Goal: Obtain resource: Download file/media

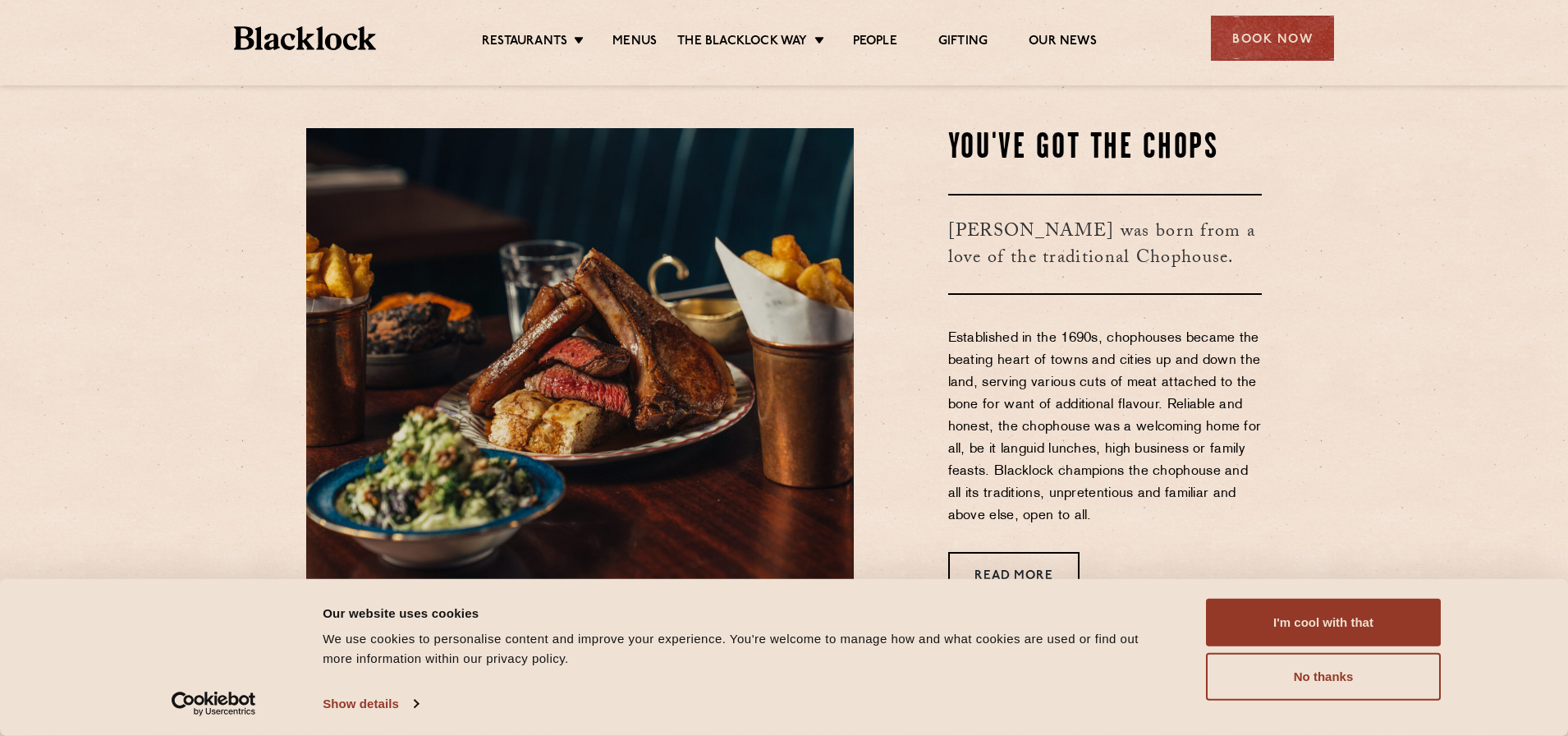
scroll to position [164, 0]
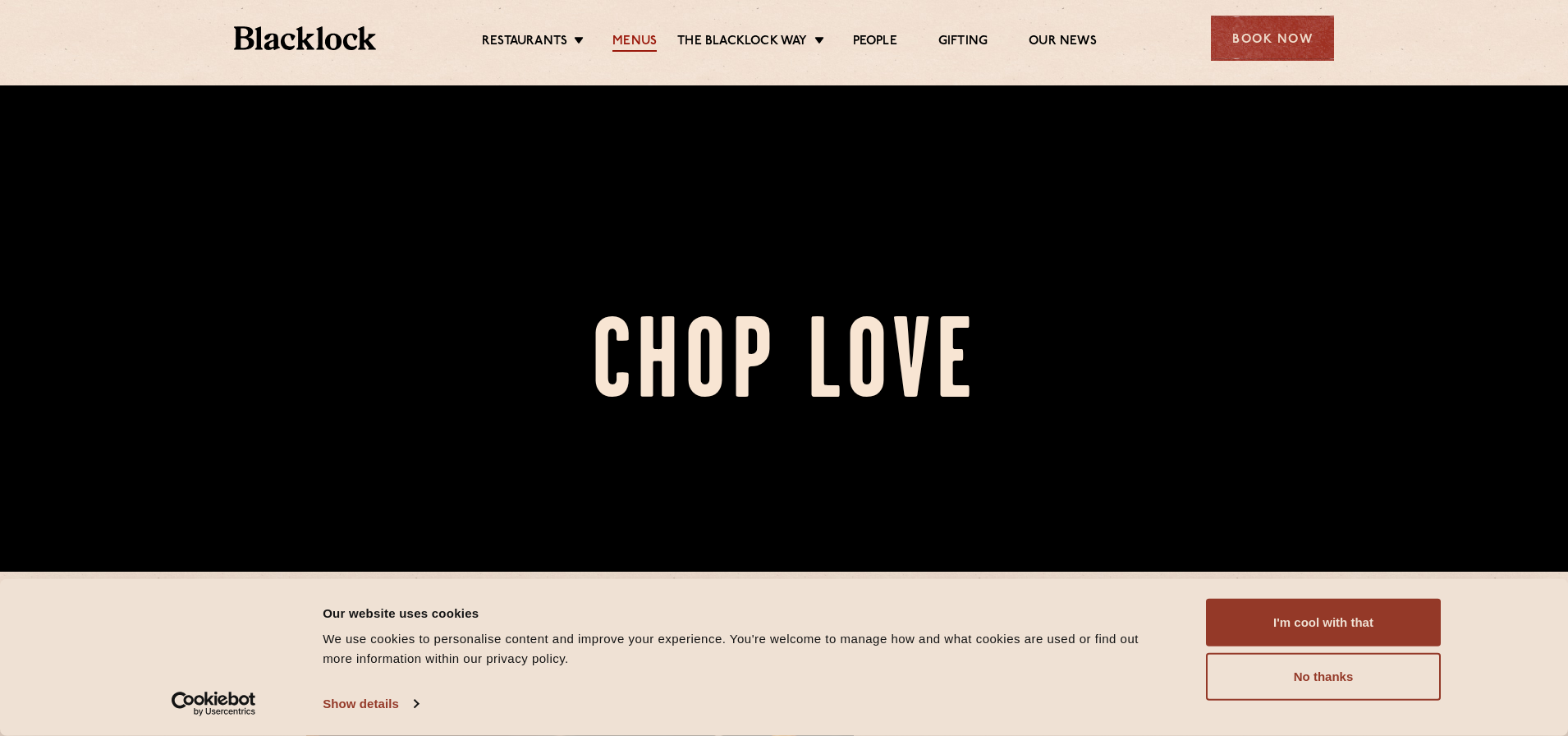
click at [624, 48] on link "Menus" at bounding box center [634, 43] width 45 height 18
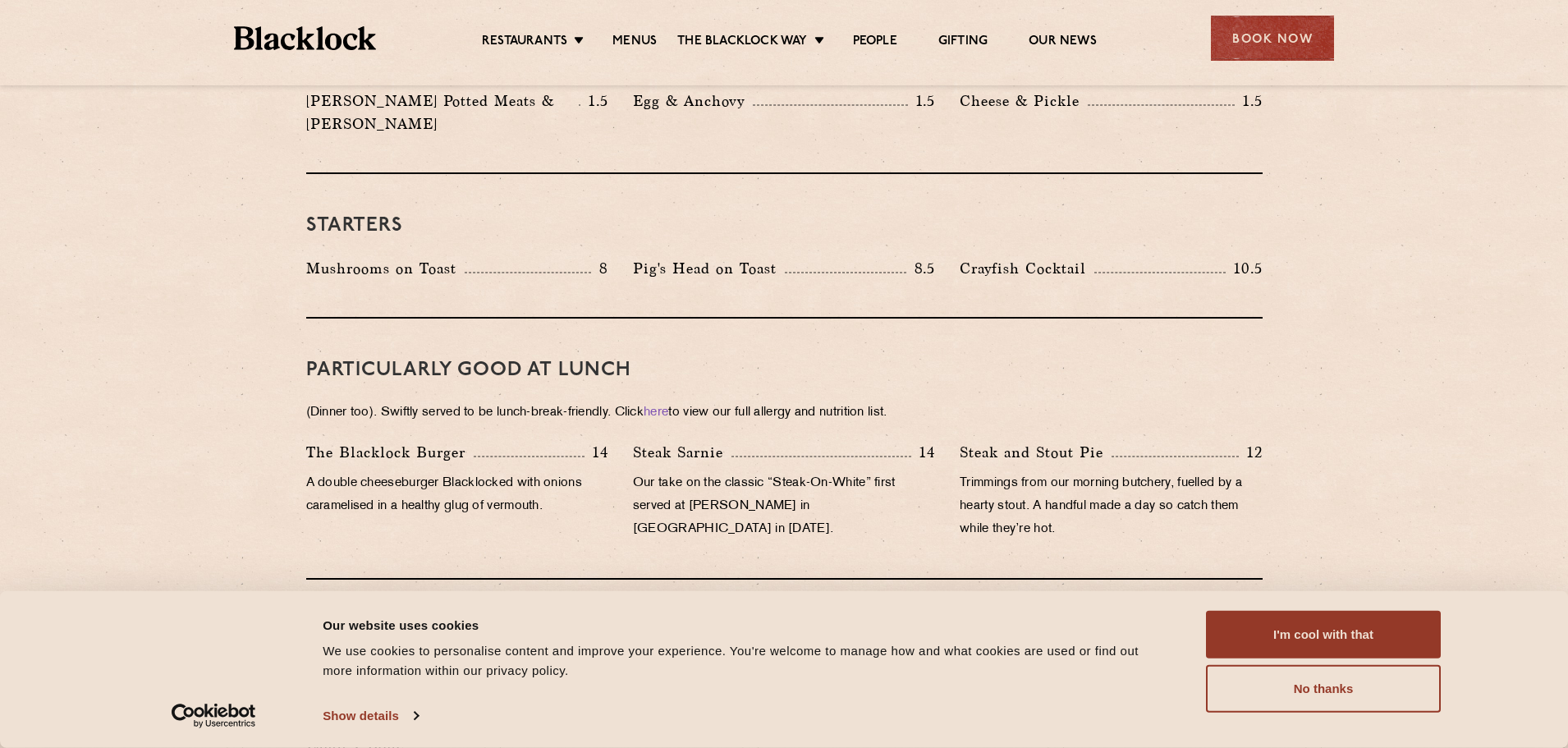
scroll to position [822, 0]
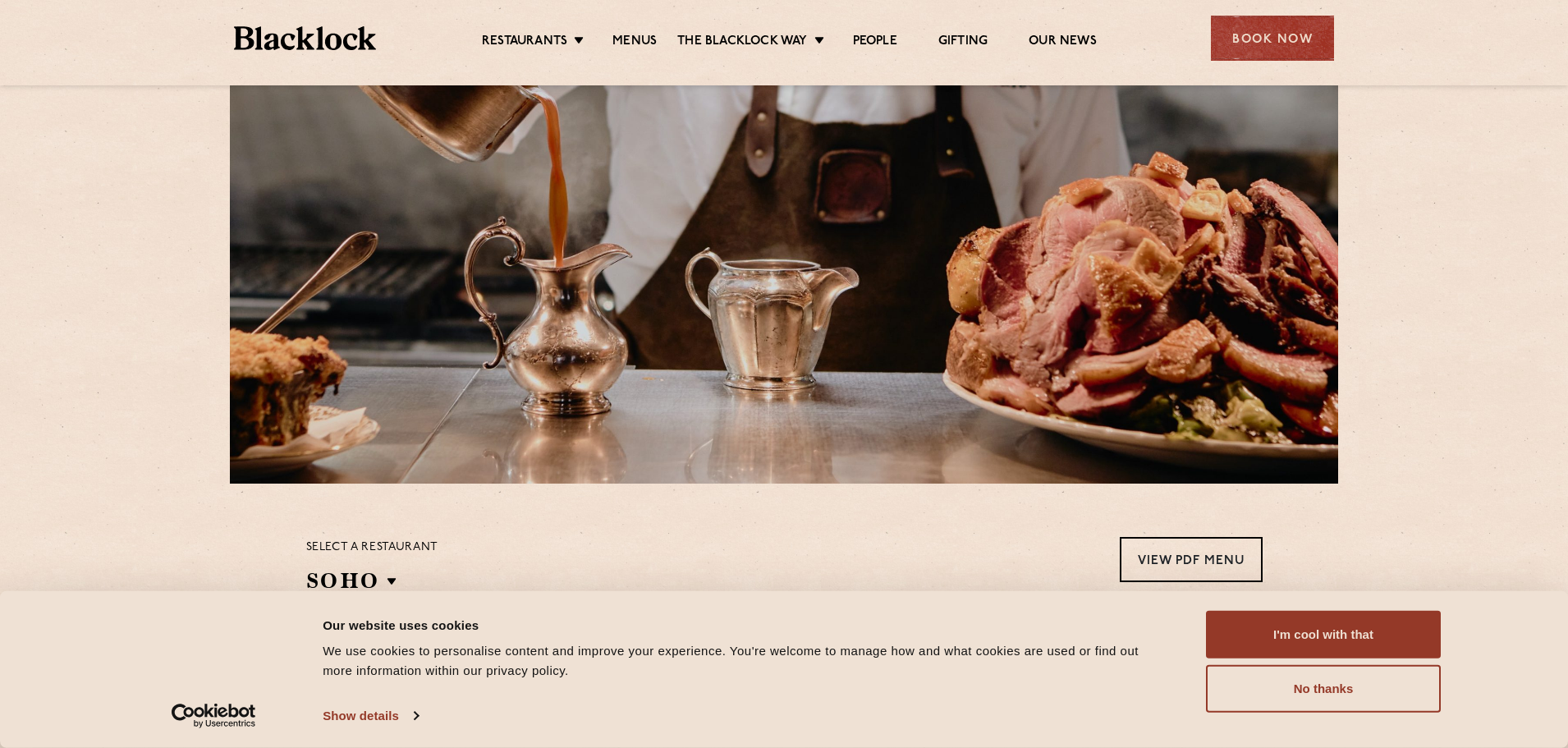
scroll to position [0, 0]
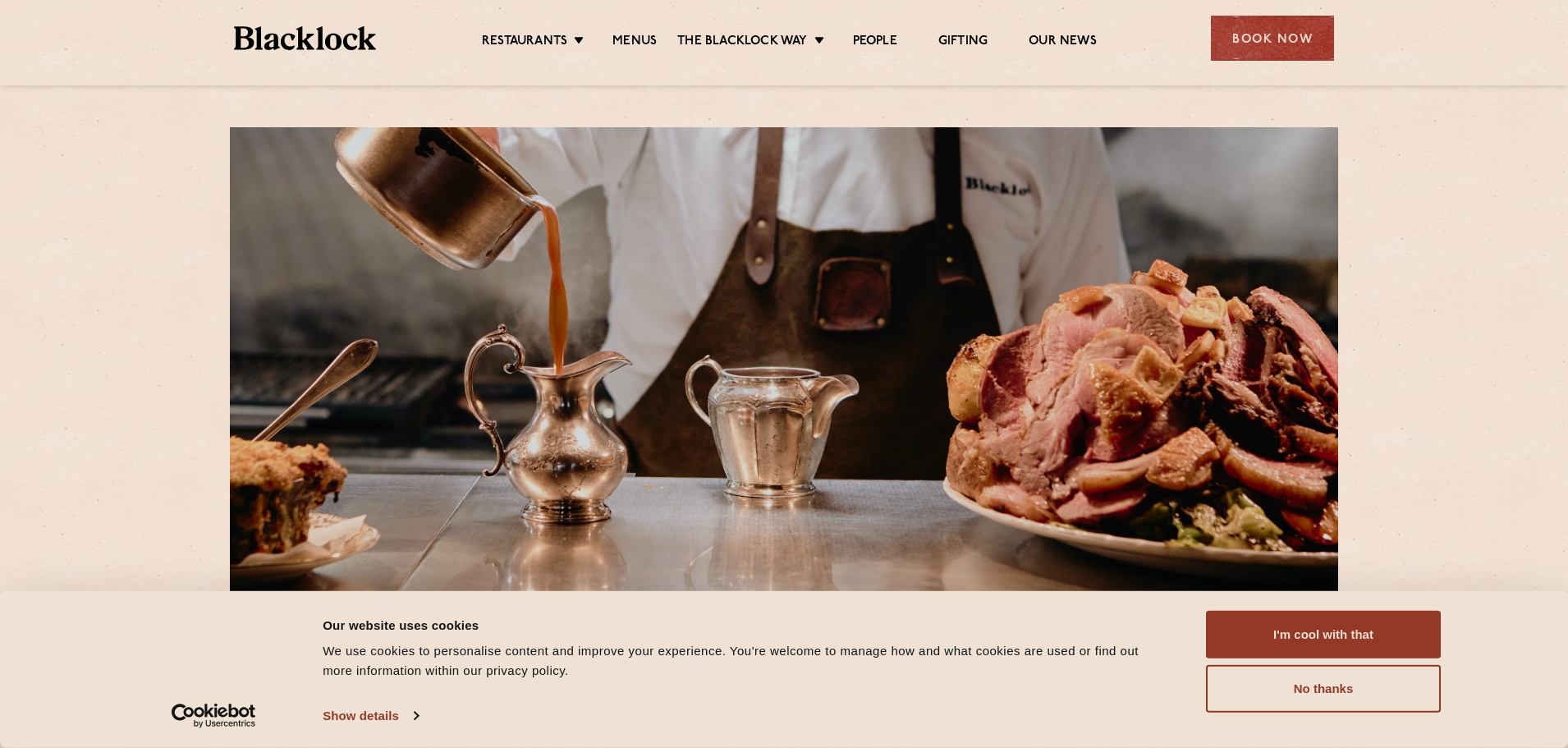
drag, startPoint x: 1394, startPoint y: 463, endPoint x: 1382, endPoint y: 264, distance: 199.4
click at [634, 44] on link "Menus" at bounding box center [634, 43] width 45 height 18
drag, startPoint x: 1440, startPoint y: 431, endPoint x: 1449, endPoint y: 289, distance: 142.3
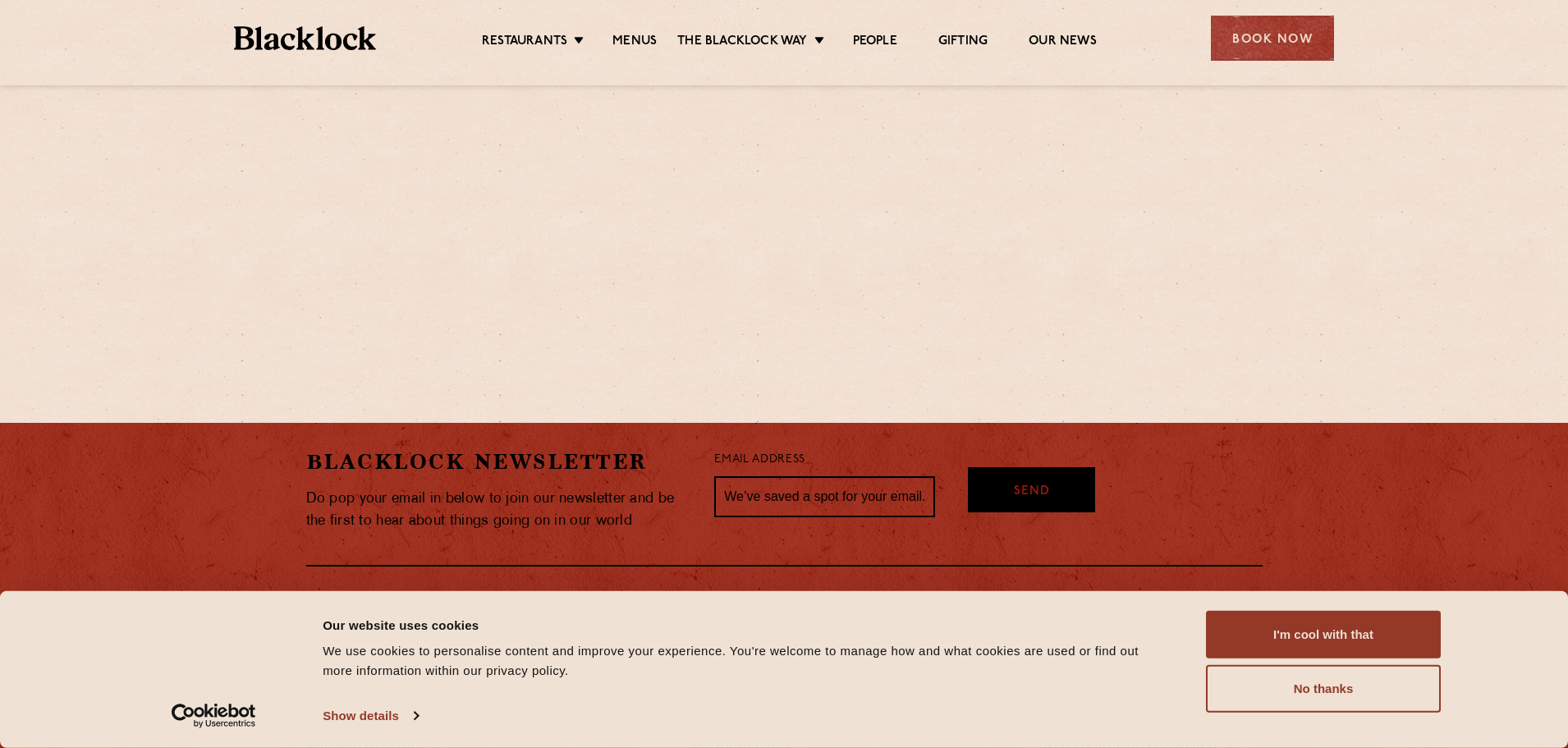
drag, startPoint x: 1460, startPoint y: 674, endPoint x: 1460, endPoint y: 709, distance: 35.0
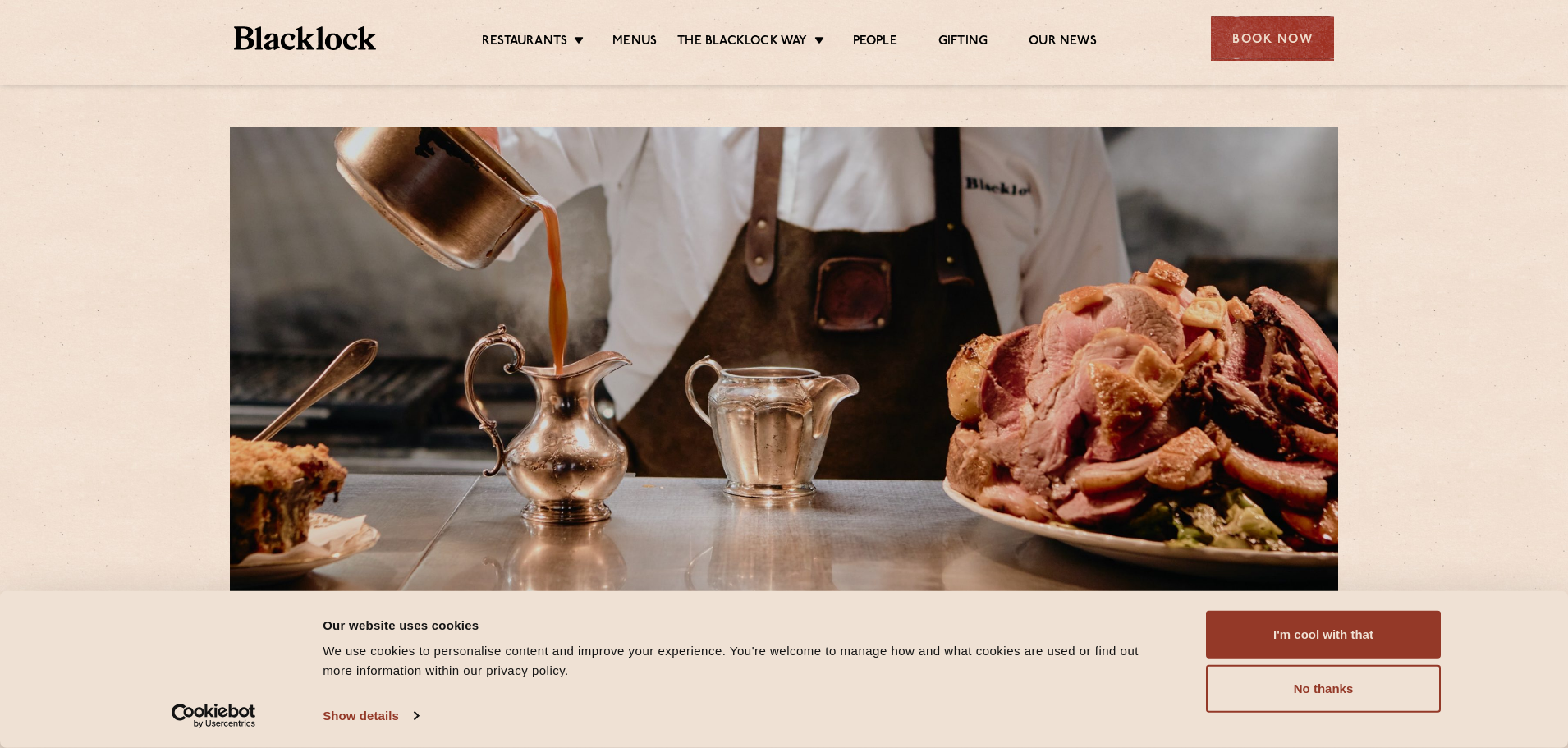
drag, startPoint x: 1424, startPoint y: 538, endPoint x: 1355, endPoint y: 211, distance: 334.2
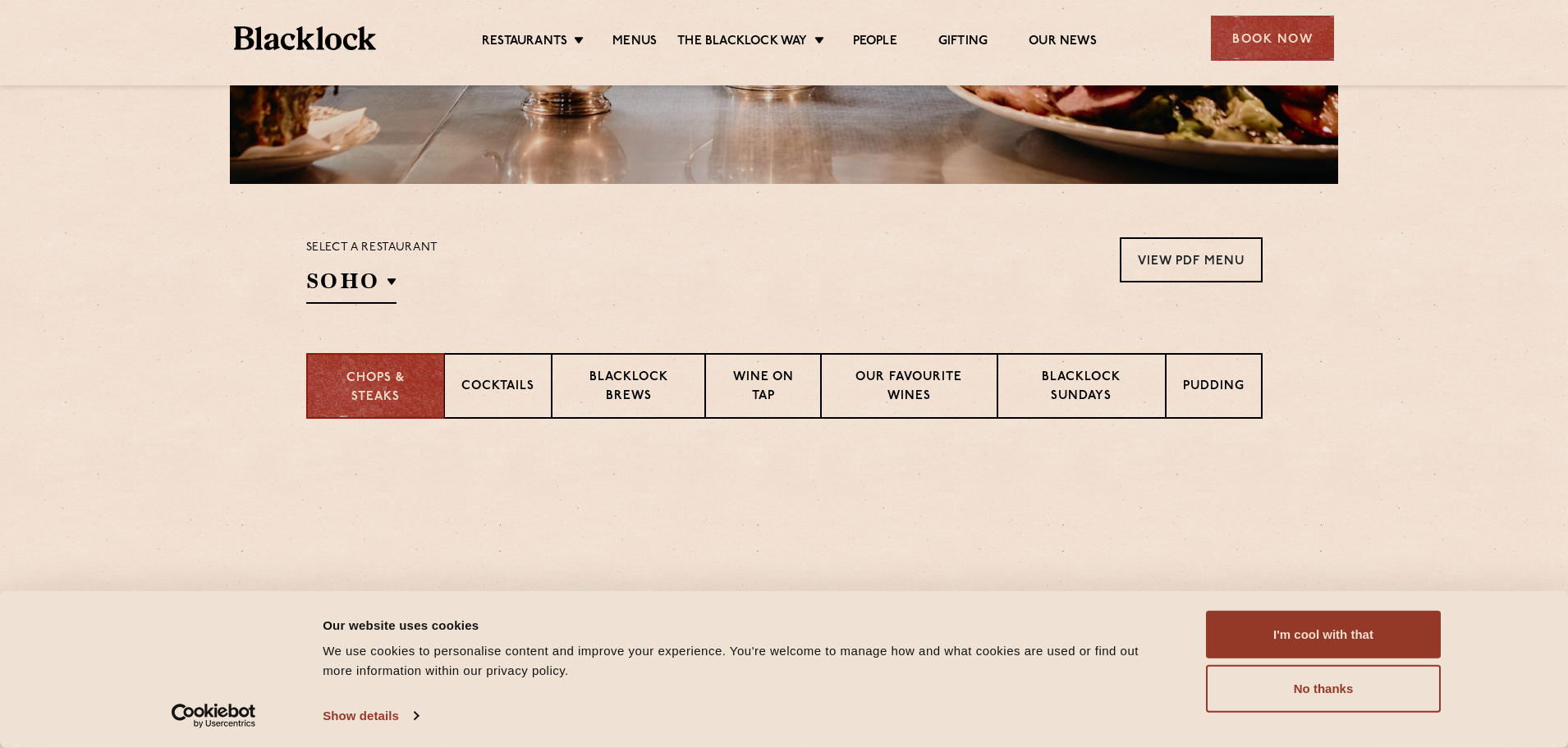
scroll to position [410, 0]
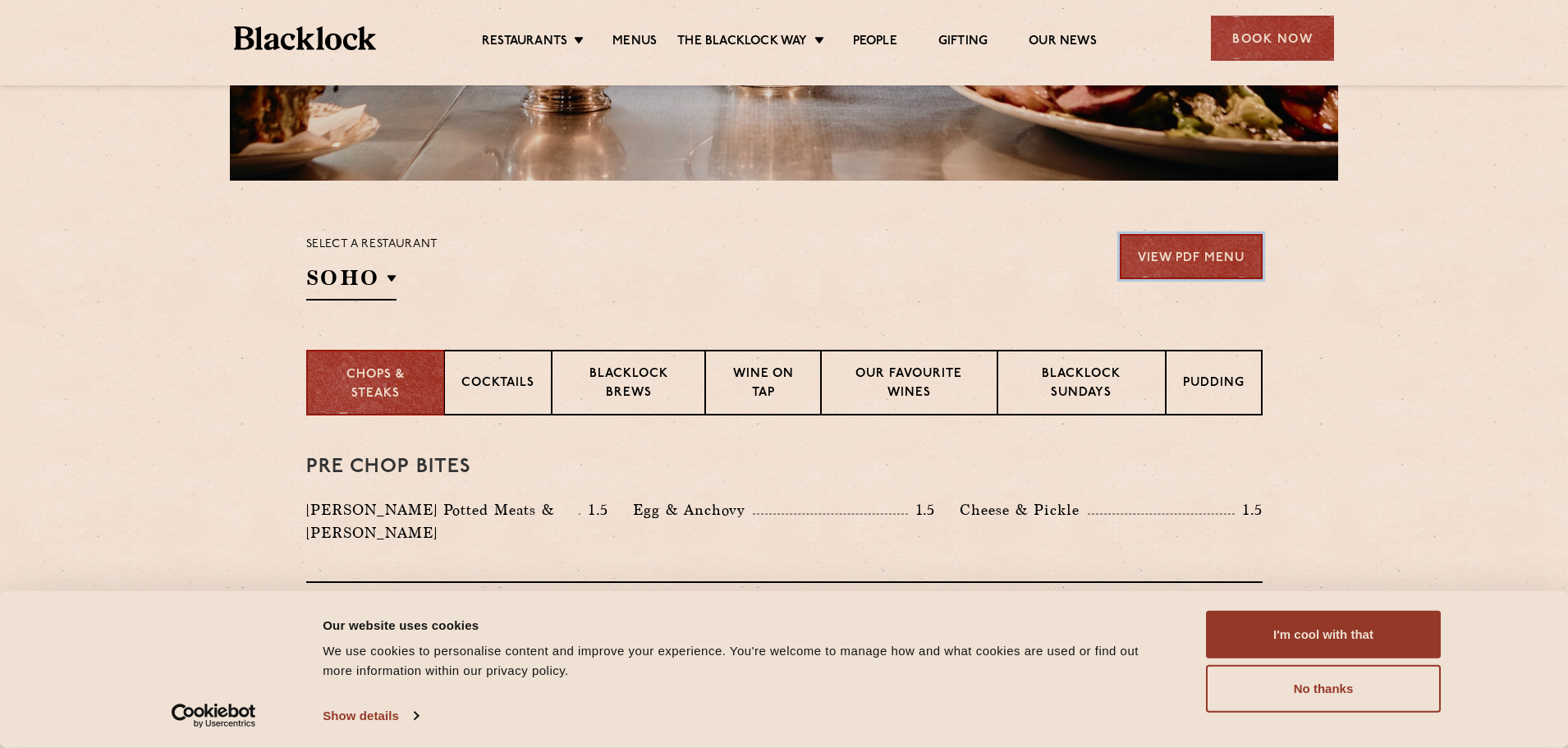
click at [1151, 257] on link "View PDF Menu" at bounding box center [1191, 257] width 143 height 46
